Goal: Contribute content: Add original content to the website for others to see

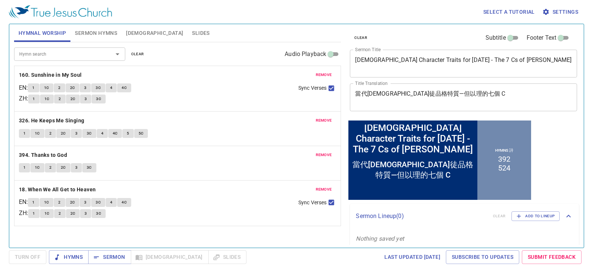
click at [87, 40] on button "Sermon Hymns" at bounding box center [95, 33] width 51 height 18
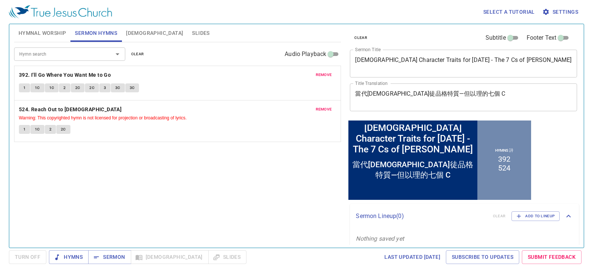
click at [396, 59] on textarea "Christian Character Traits for Today - The 7 Cs of Daniel" at bounding box center [463, 63] width 217 height 14
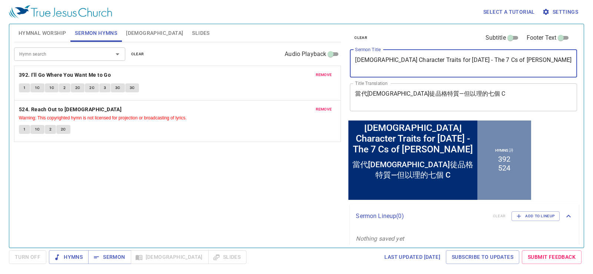
paste textarea "不退後的信仰"
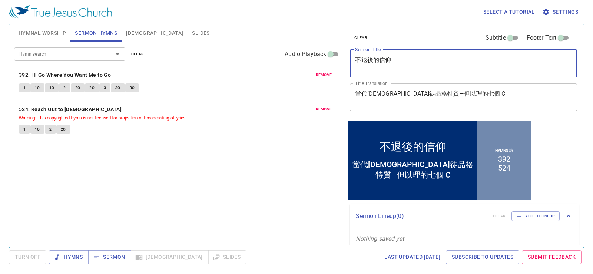
type textarea "不退後的信仰"
click at [413, 94] on textarea "當代基督徒品格特質—但以理的七個 C" at bounding box center [463, 97] width 217 height 14
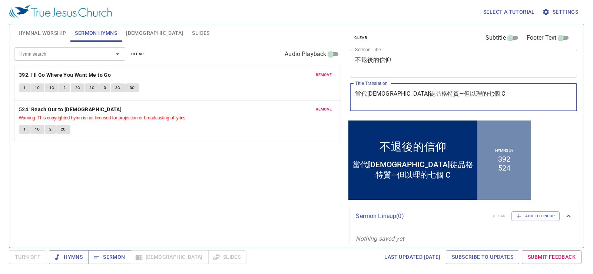
paste textarea "不退後的信仰"
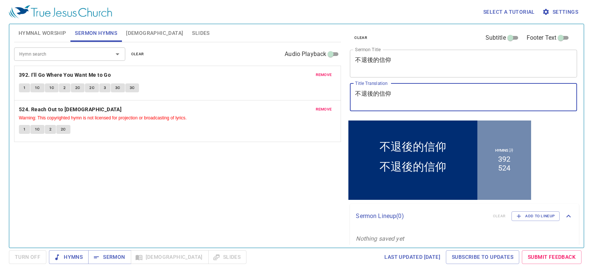
type textarea "不退後的信仰"
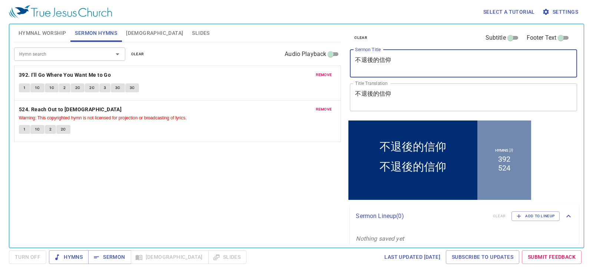
click at [415, 64] on textarea "不退後的信仰" at bounding box center [463, 63] width 217 height 14
paste textarea "A Faith that Never Turns Back"
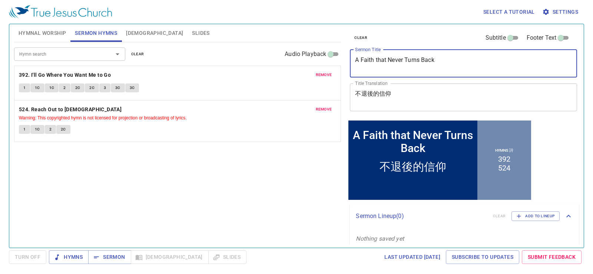
type textarea "A Faith that Never Turns Back"
click at [413, 101] on div "不退後的信仰 x Title Translation" at bounding box center [463, 97] width 227 height 28
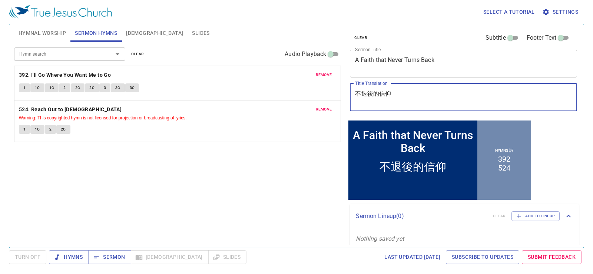
type textarea "不退後的信仰"
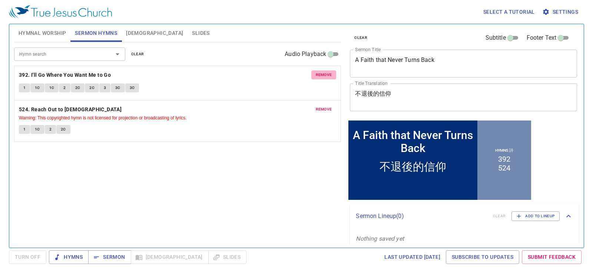
click at [320, 71] on button "remove" at bounding box center [323, 74] width 25 height 9
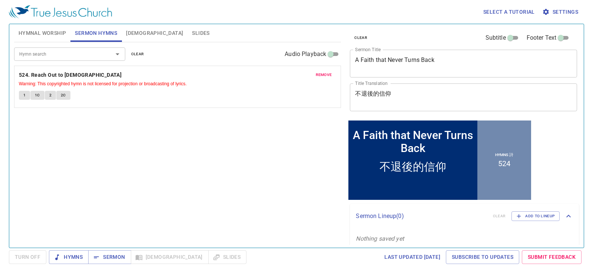
click at [321, 75] on span "remove" at bounding box center [324, 74] width 16 height 7
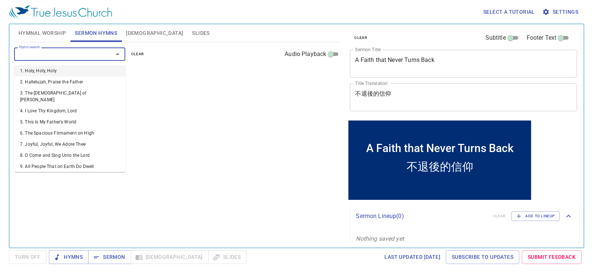
click at [24, 53] on input "Hymn search" at bounding box center [58, 54] width 85 height 9
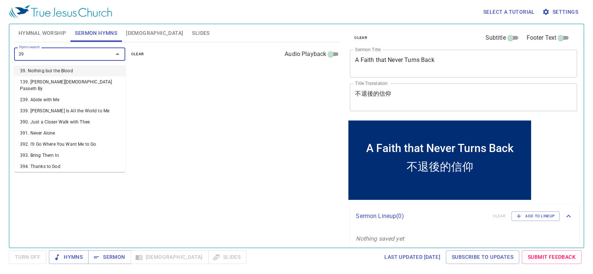
type input "399"
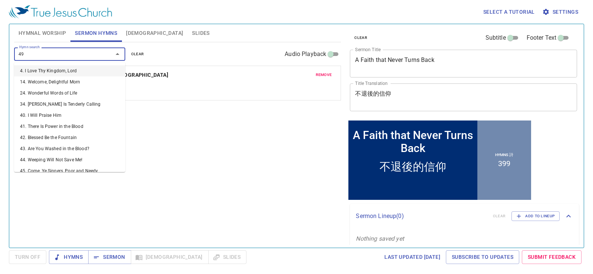
type input "498"
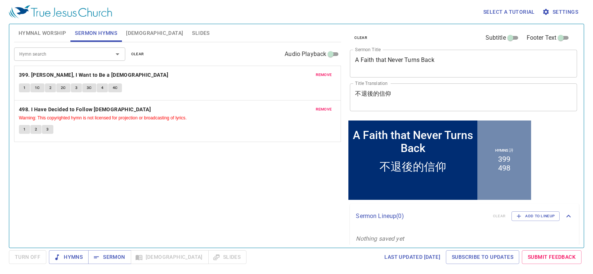
click at [47, 42] on div "Hymn search Hymn search clear Audio Playback" at bounding box center [177, 54] width 327 height 24
click at [50, 39] on button "Hymnal Worship" at bounding box center [42, 33] width 57 height 18
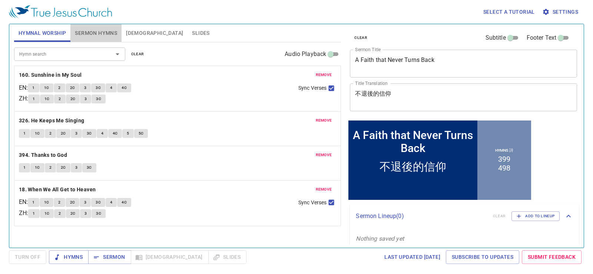
click at [88, 34] on span "Sermon Hymns" at bounding box center [96, 33] width 42 height 9
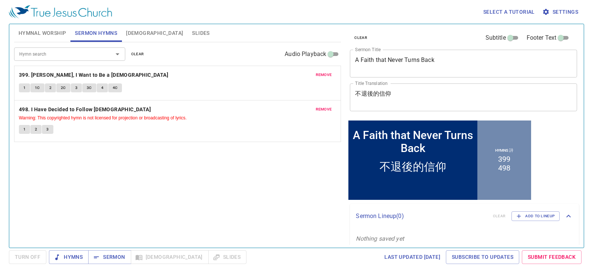
click at [134, 33] on span "[DEMOGRAPHIC_DATA]" at bounding box center [154, 33] width 57 height 9
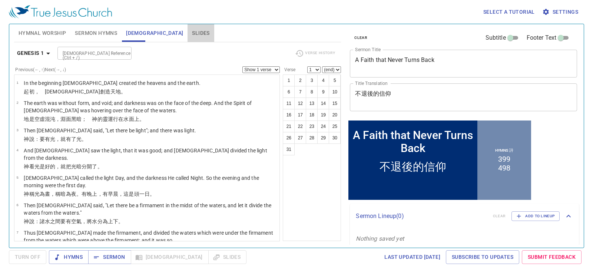
click at [187, 27] on button "Slides" at bounding box center [200, 33] width 26 height 18
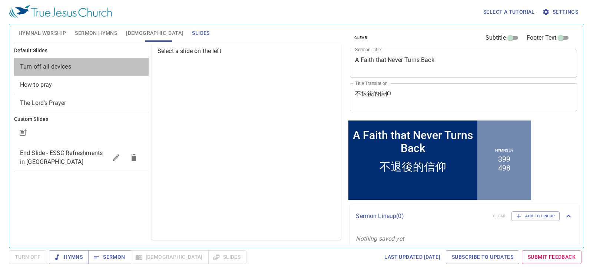
click at [79, 71] on div "Turn off all devices" at bounding box center [81, 67] width 134 height 18
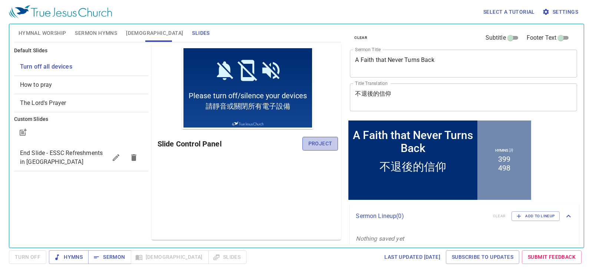
click at [326, 146] on span "Project" at bounding box center [320, 143] width 24 height 9
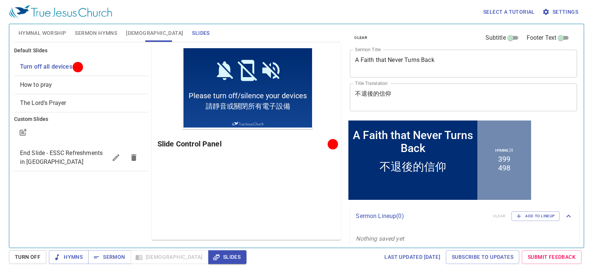
click at [200, 202] on div "Preview Only Slide Control Panel" at bounding box center [245, 142] width 189 height 196
click at [103, 29] on span "Sermon Hymns" at bounding box center [96, 33] width 42 height 9
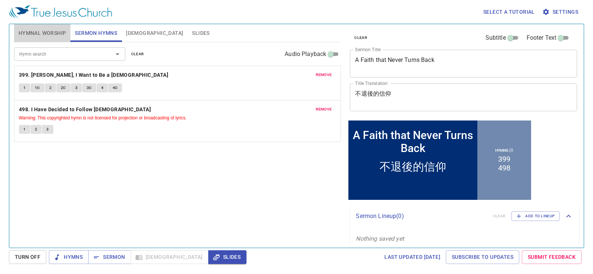
click at [26, 31] on span "Hymnal Worship" at bounding box center [43, 33] width 48 height 9
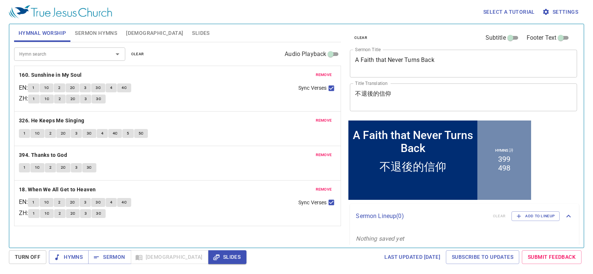
click at [131, 50] on button "clear" at bounding box center [138, 54] width 22 height 9
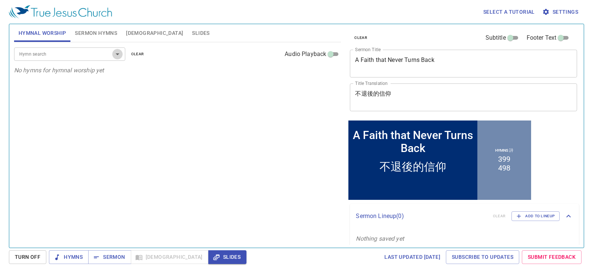
drag, startPoint x: 119, startPoint y: 53, endPoint x: 114, endPoint y: 54, distance: 4.3
click at [115, 54] on icon "Open" at bounding box center [117, 54] width 9 height 9
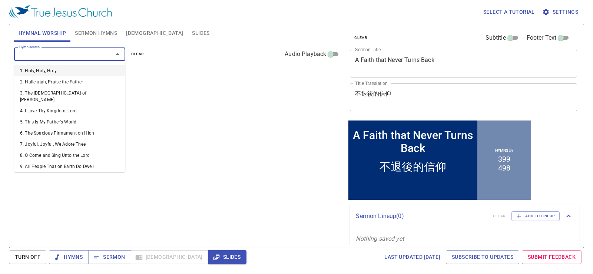
click at [67, 52] on div "Hymn search" at bounding box center [69, 53] width 111 height 13
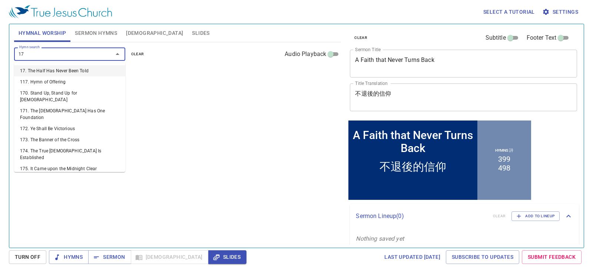
type input "172"
type input "173"
type input "174"
type input "175"
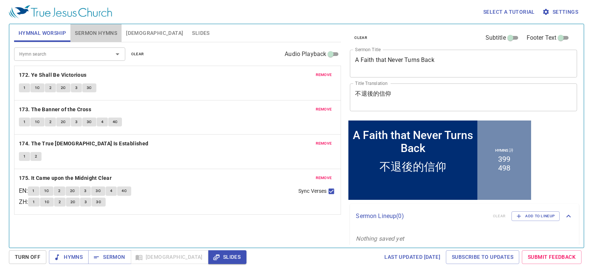
click at [96, 29] on span "Sermon Hymns" at bounding box center [96, 33] width 42 height 9
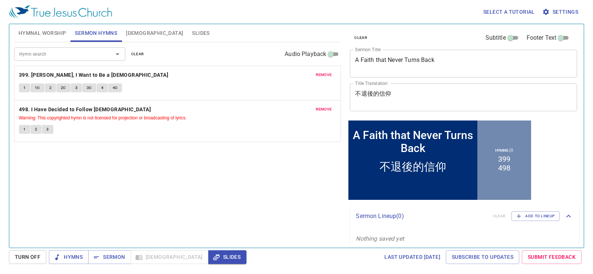
click at [62, 31] on span "Hymnal Worship" at bounding box center [43, 33] width 48 height 9
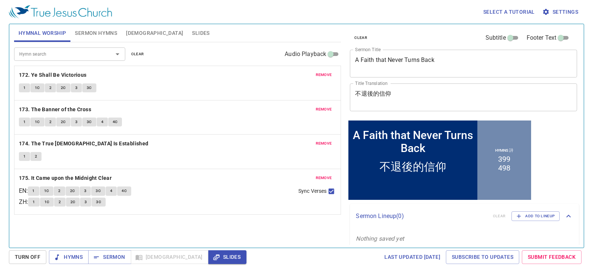
click at [135, 28] on button "[DEMOGRAPHIC_DATA]" at bounding box center [154, 33] width 66 height 18
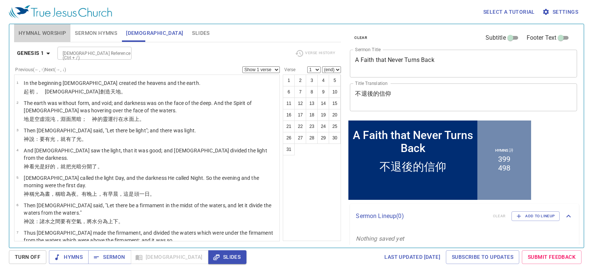
click at [63, 32] on span "Hymnal Worship" at bounding box center [43, 33] width 48 height 9
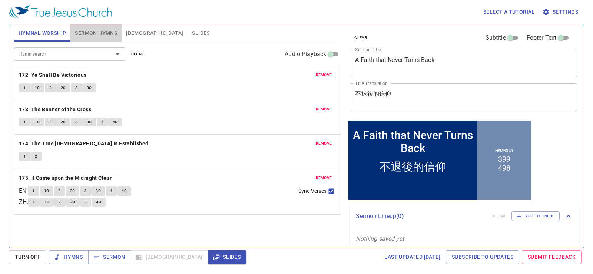
click at [87, 30] on span "Sermon Hymns" at bounding box center [96, 33] width 42 height 9
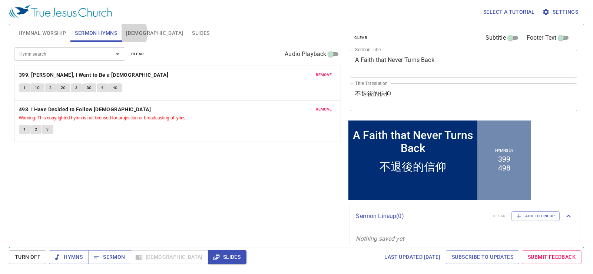
click at [129, 33] on span "[DEMOGRAPHIC_DATA]" at bounding box center [154, 33] width 57 height 9
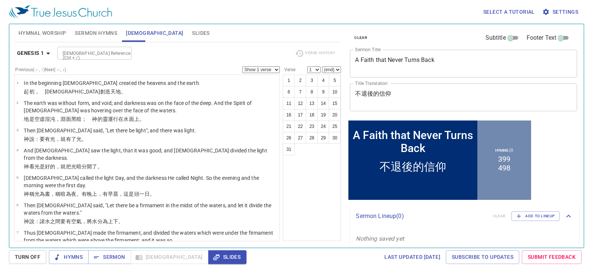
click at [118, 33] on button "Sermon Hymns" at bounding box center [95, 33] width 51 height 18
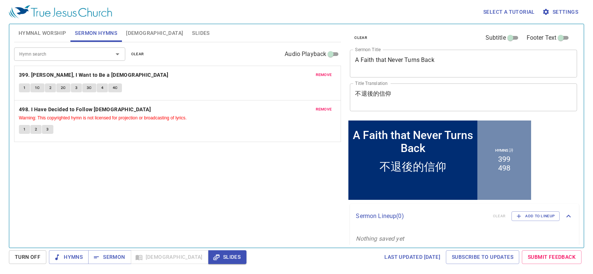
click at [283, 149] on div "Hymn search Hymn search clear Audio Playback remove 399. Lord, I Want to Be a C…" at bounding box center [177, 141] width 327 height 199
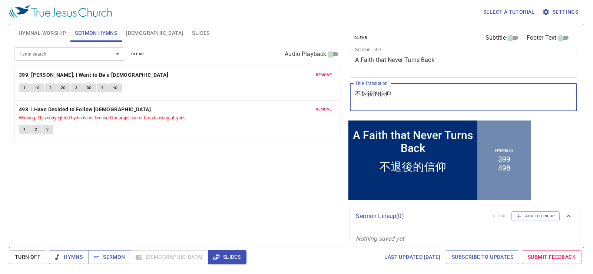
click at [397, 101] on textarea "不退後的信仰" at bounding box center [463, 97] width 217 height 14
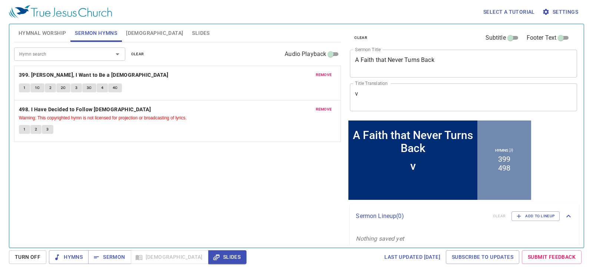
click at [411, 101] on textarea "v" at bounding box center [463, 97] width 217 height 14
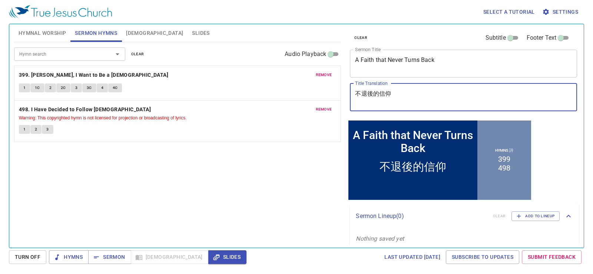
type textarea "不退後的信仰"
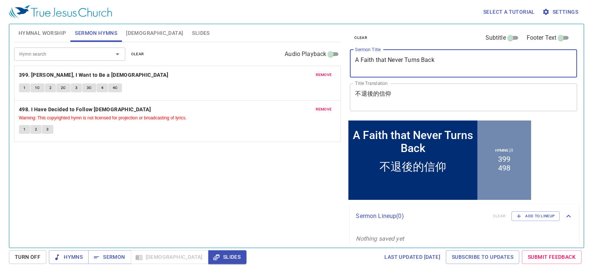
drag, startPoint x: 436, startPoint y: 67, endPoint x: 296, endPoint y: 73, distance: 140.1
click at [296, 73] on div "Hymnal Worship Sermon Hymns Bible Slides Hymn search Hymn search clear Audio Pl…" at bounding box center [296, 132] width 570 height 223
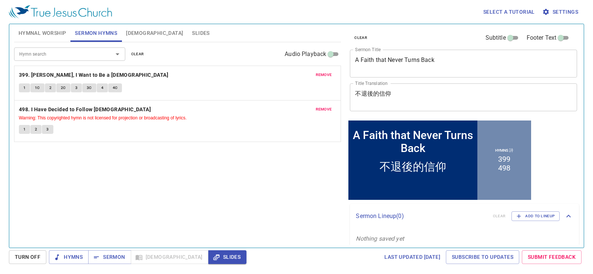
click at [409, 91] on textarea "不退後的信仰" at bounding box center [463, 97] width 217 height 14
click at [51, 34] on span "Hymnal Worship" at bounding box center [43, 33] width 48 height 9
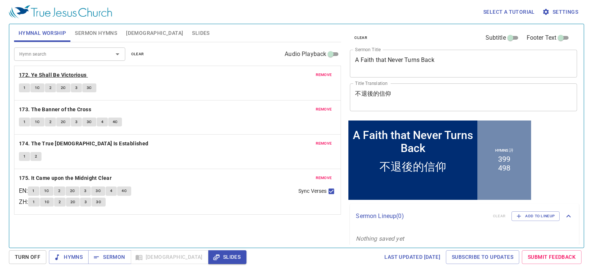
click at [62, 75] on b "172. Ye Shall Be Victorious" at bounding box center [53, 74] width 68 height 9
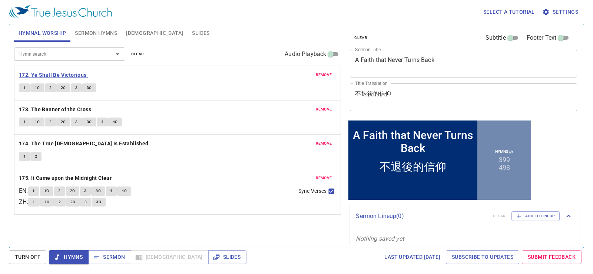
click at [36, 73] on b "172. Ye Shall Be Victorious" at bounding box center [53, 74] width 68 height 9
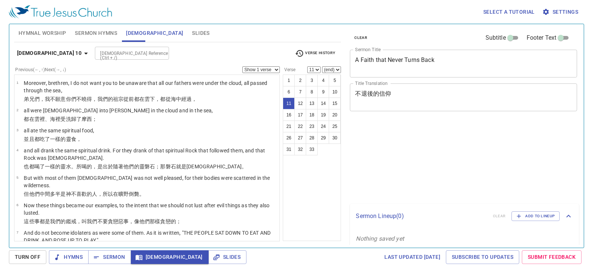
select select "11"
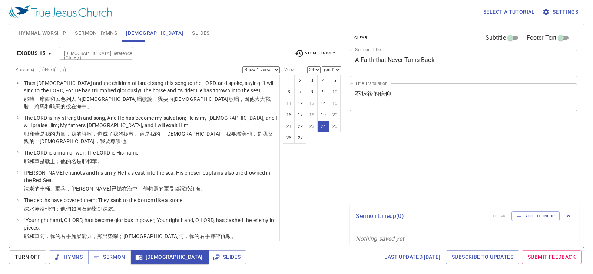
select select "24"
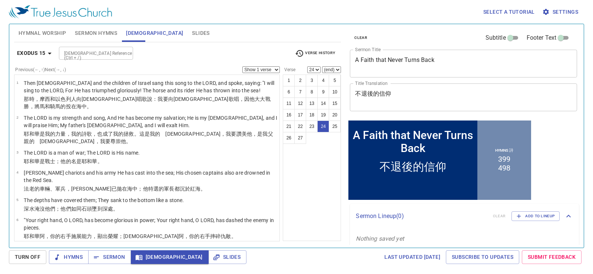
scroll to position [487, 0]
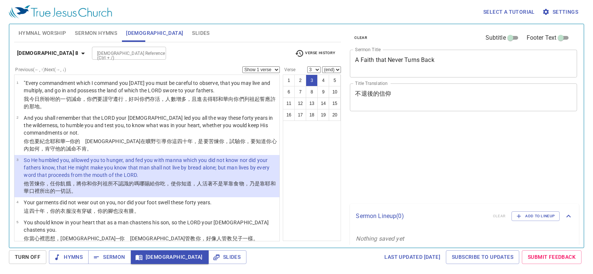
select select "3"
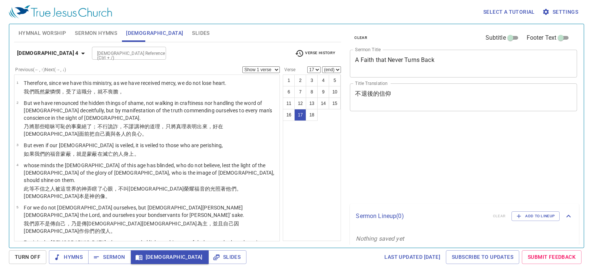
select select "17"
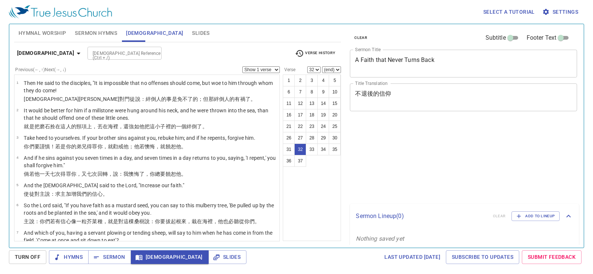
select select "32"
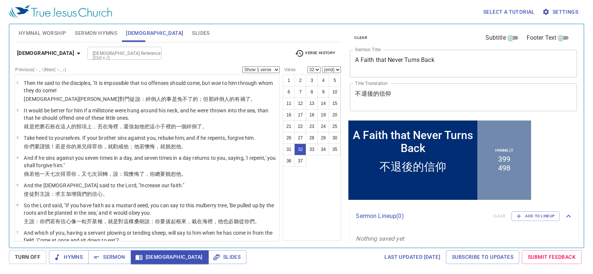
scroll to position [661, 0]
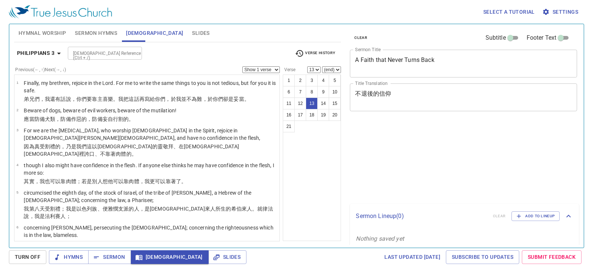
select select "13"
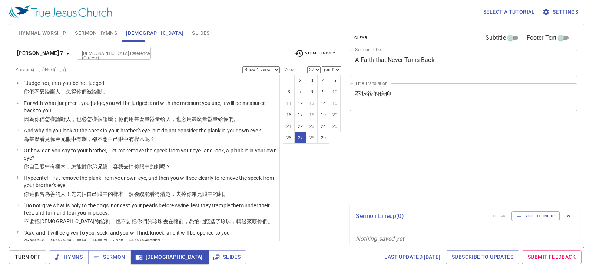
select select "27"
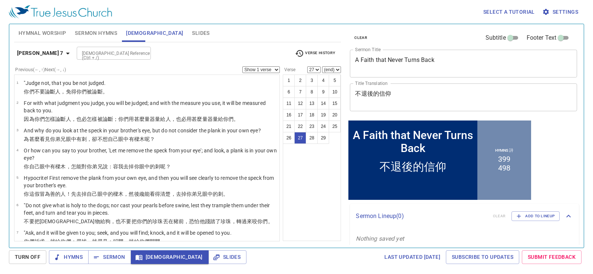
scroll to position [509, 0]
